Goal: Information Seeking & Learning: Learn about a topic

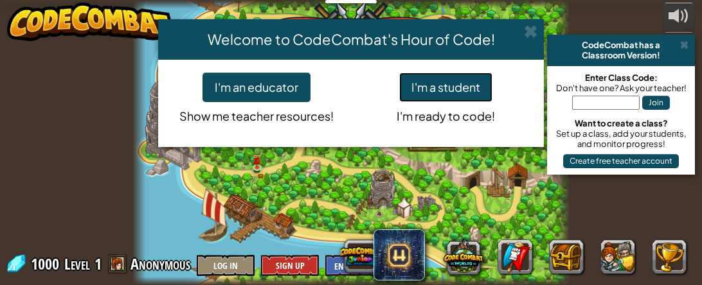
click at [432, 93] on button "I'm a student" at bounding box center [445, 88] width 93 height 30
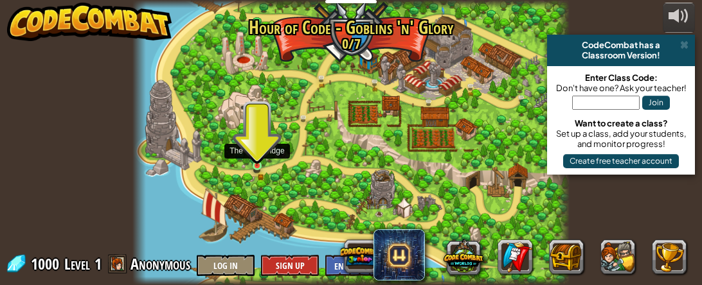
click at [257, 159] on img at bounding box center [256, 157] width 5 height 5
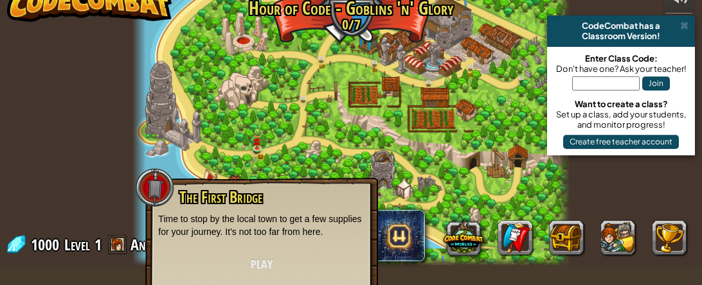
scroll to position [19, 0]
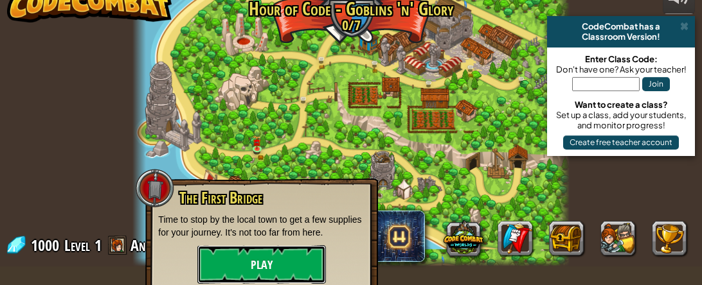
click at [280, 257] on button "Play" at bounding box center [261, 264] width 129 height 39
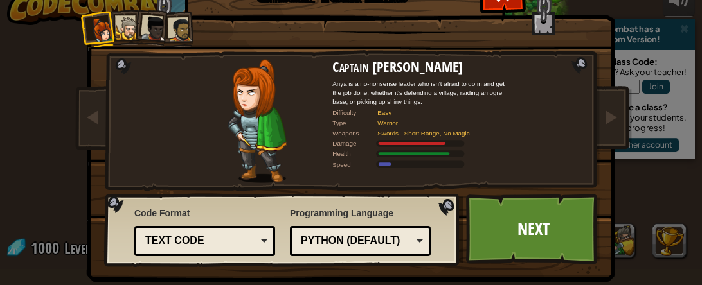
scroll to position [15, 0]
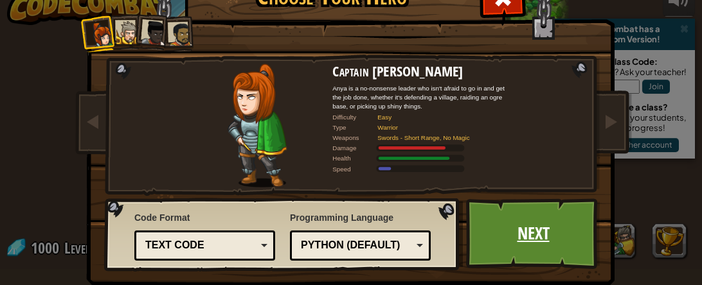
click at [543, 223] on link "Next" at bounding box center [533, 234] width 134 height 71
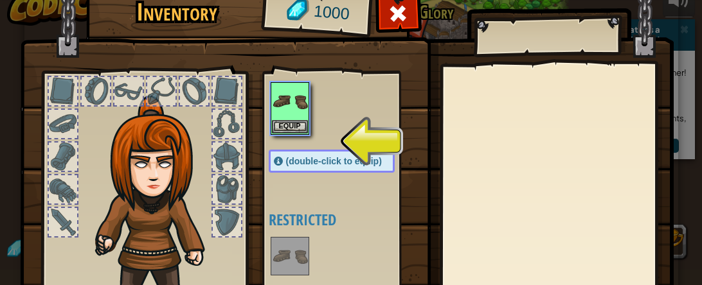
scroll to position [33, 0]
click at [226, 188] on div at bounding box center [227, 189] width 28 height 28
click at [298, 123] on button "Equip" at bounding box center [290, 126] width 36 height 13
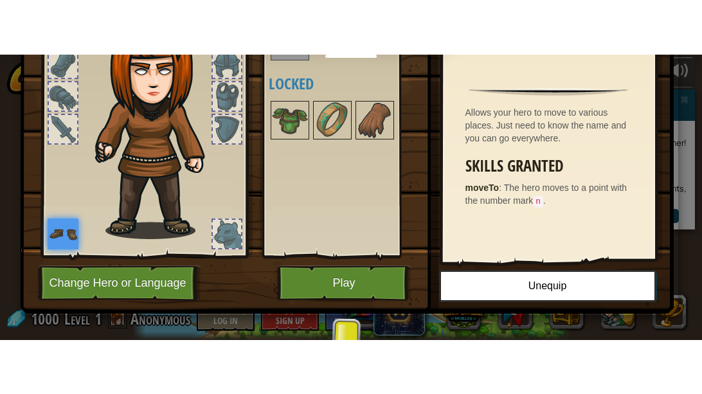
scroll to position [145, 0]
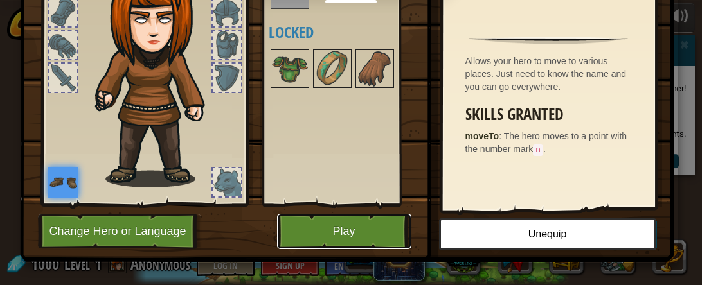
click at [371, 229] on button "Play" at bounding box center [344, 231] width 134 height 35
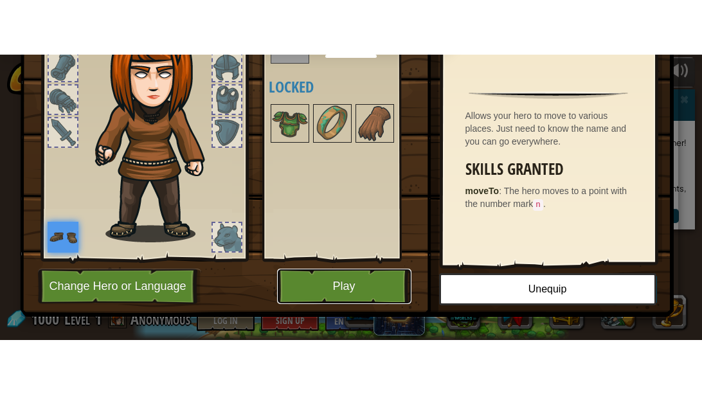
scroll to position [49, 0]
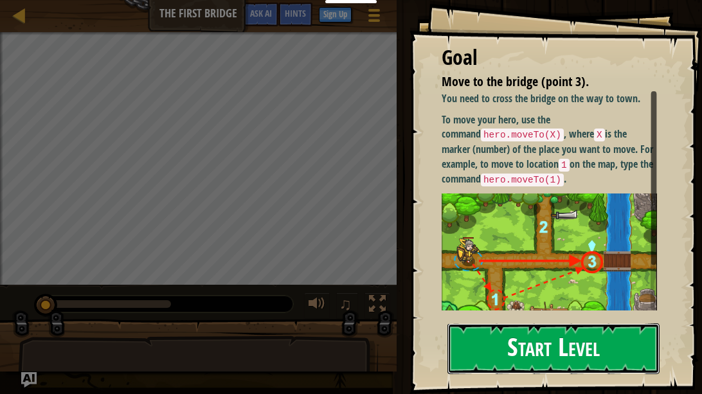
click at [524, 285] on button "Start Level" at bounding box center [553, 348] width 212 height 51
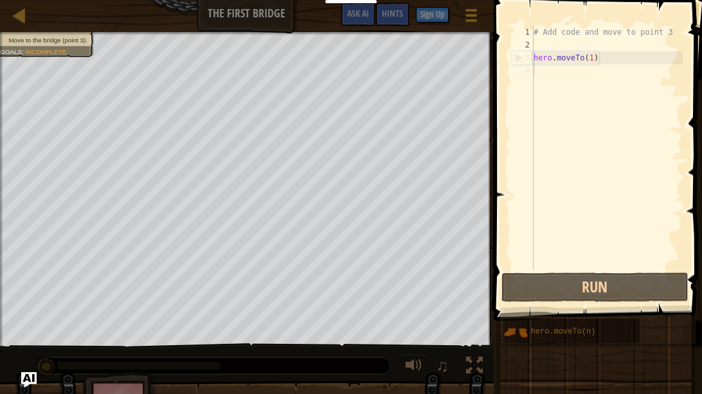
type textarea "hero.moveTo(1)"
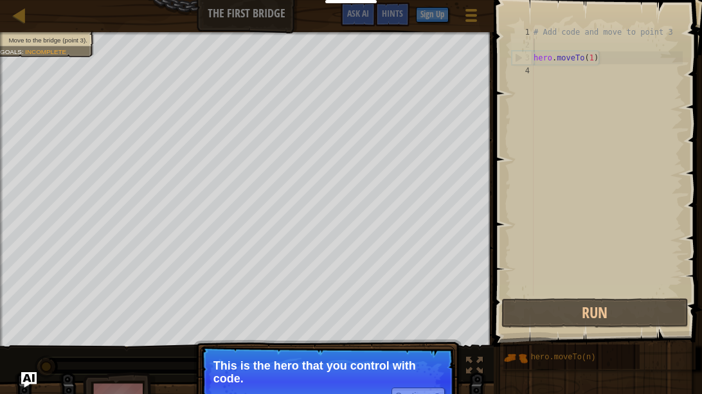
type textarea "hero.moveTo(1)"
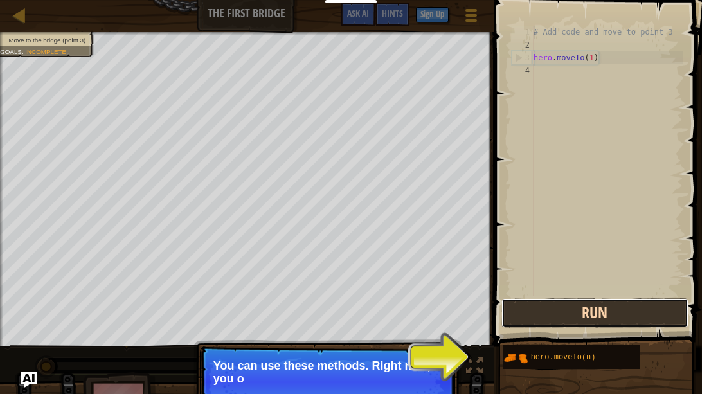
click at [601, 285] on button "Run" at bounding box center [594, 313] width 187 height 30
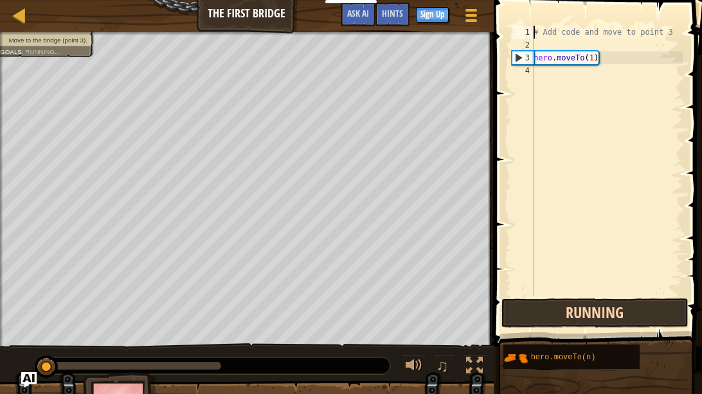
scroll to position [6, 0]
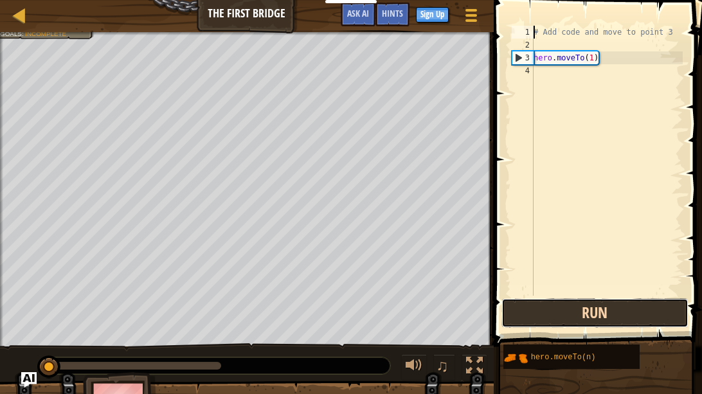
click at [600, 285] on button "Run" at bounding box center [594, 313] width 187 height 30
click at [567, 285] on button "Run" at bounding box center [594, 313] width 187 height 30
click at [565, 285] on button "Run" at bounding box center [594, 313] width 187 height 30
click at [634, 285] on button "Run" at bounding box center [594, 313] width 187 height 30
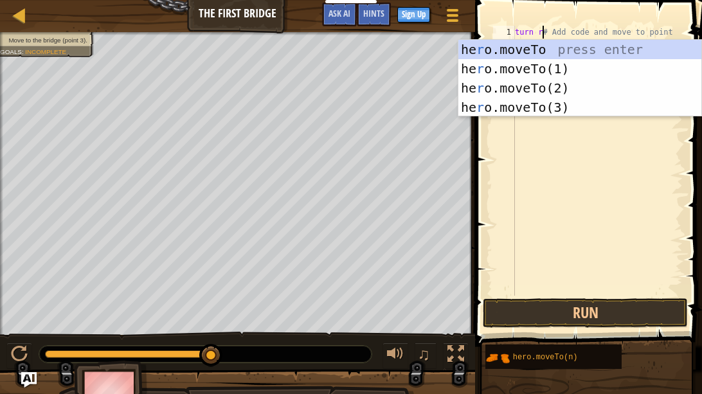
scroll to position [6, 2]
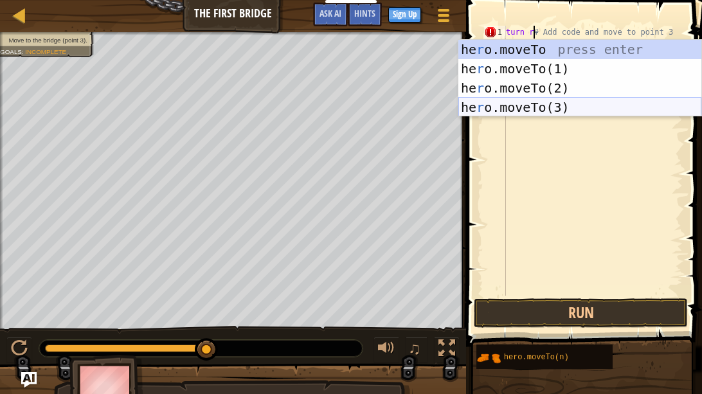
click at [541, 103] on div "he r o.moveTo press enter he r o.moveTo(1) press enter he r o.moveTo(2) press e…" at bounding box center [579, 98] width 243 height 116
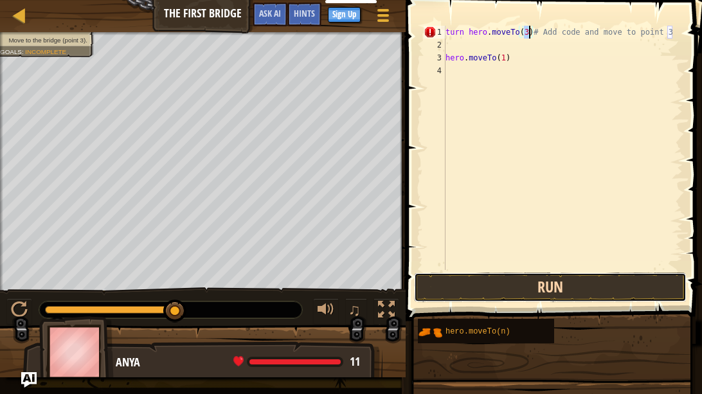
click at [551, 285] on button "Run" at bounding box center [550, 287] width 272 height 30
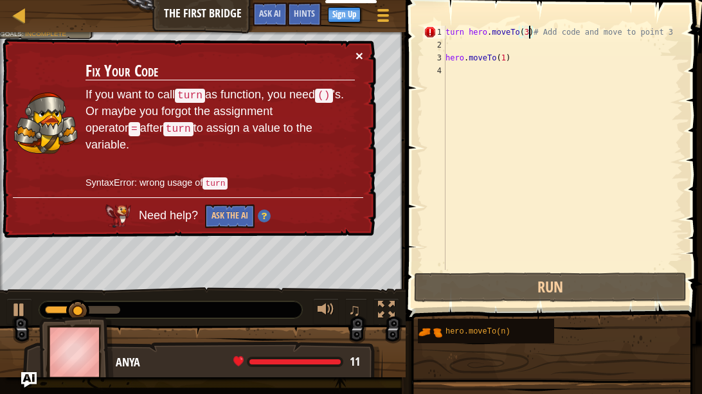
click at [357, 60] on button "×" at bounding box center [359, 55] width 8 height 13
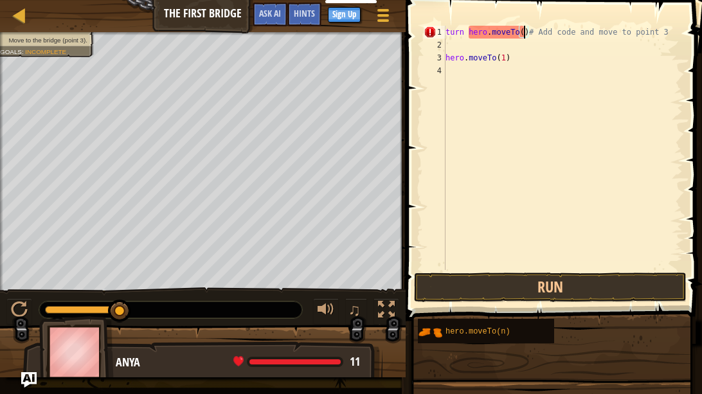
scroll to position [6, 6]
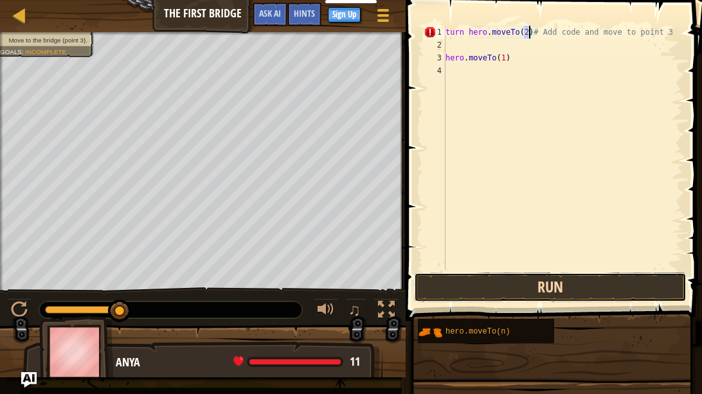
click at [588, 285] on button "Run" at bounding box center [550, 287] width 272 height 30
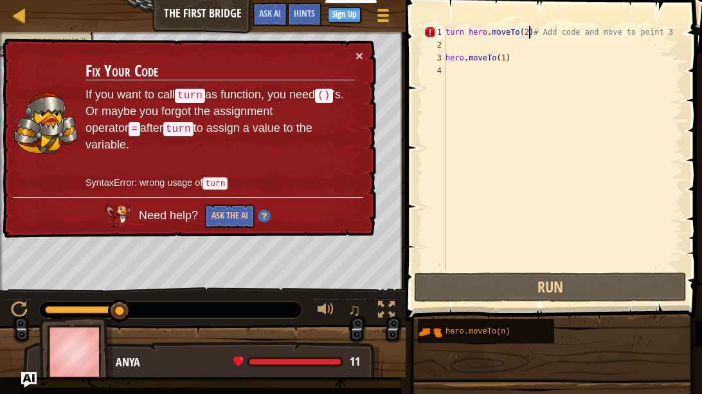
click at [535, 37] on div "turn hero . moveTo ( 2 ) # Add code and move to point 3 hero . moveTo ( 1 )" at bounding box center [563, 161] width 240 height 270
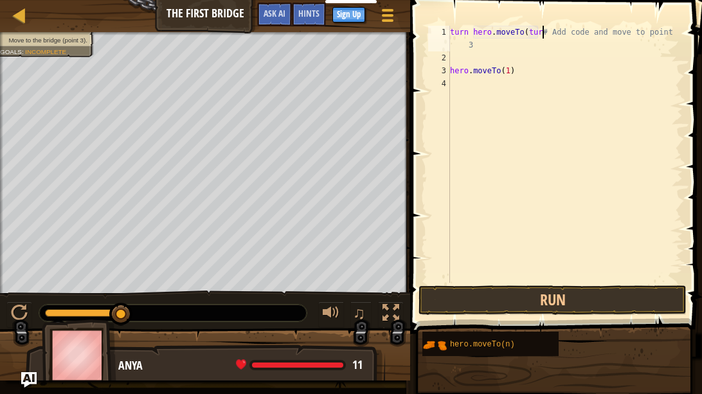
scroll to position [6, 7]
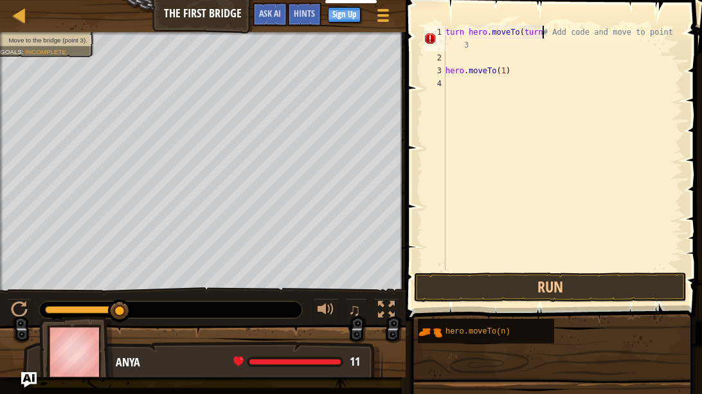
type textarea "# Add code and move to point 3"
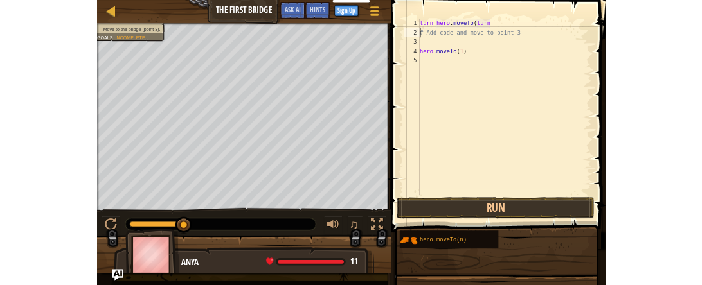
scroll to position [6, 0]
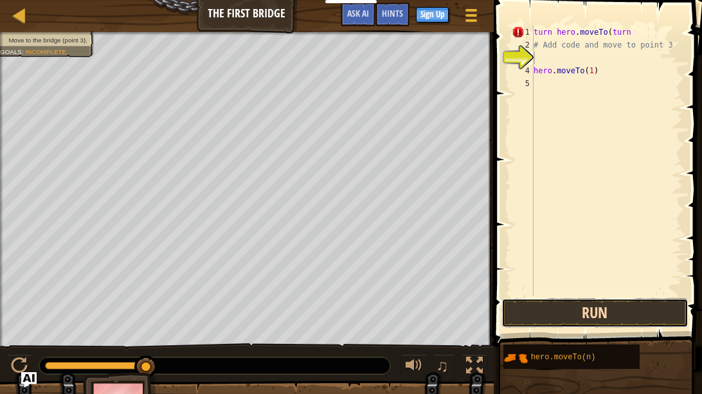
click at [617, 285] on button "Run" at bounding box center [594, 313] width 187 height 30
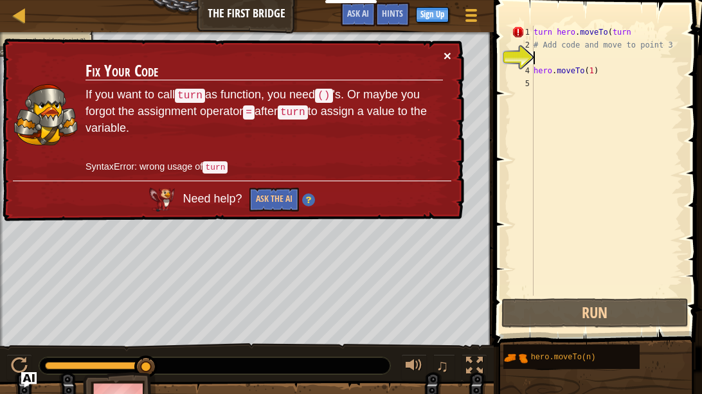
click at [449, 55] on button "×" at bounding box center [447, 55] width 8 height 13
